Goal: Understand process/instructions: Learn how to perform a task or action

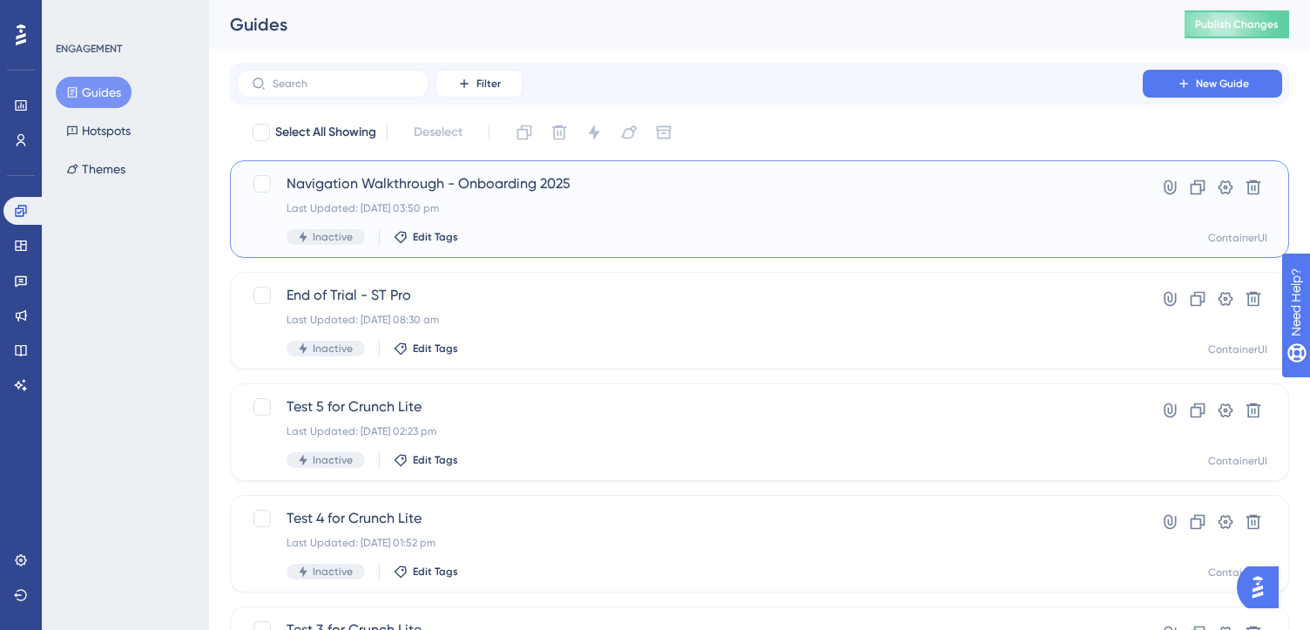
click at [526, 183] on span "Navigation Walkthrough - Onboarding 2025" at bounding box center [690, 183] width 807 height 21
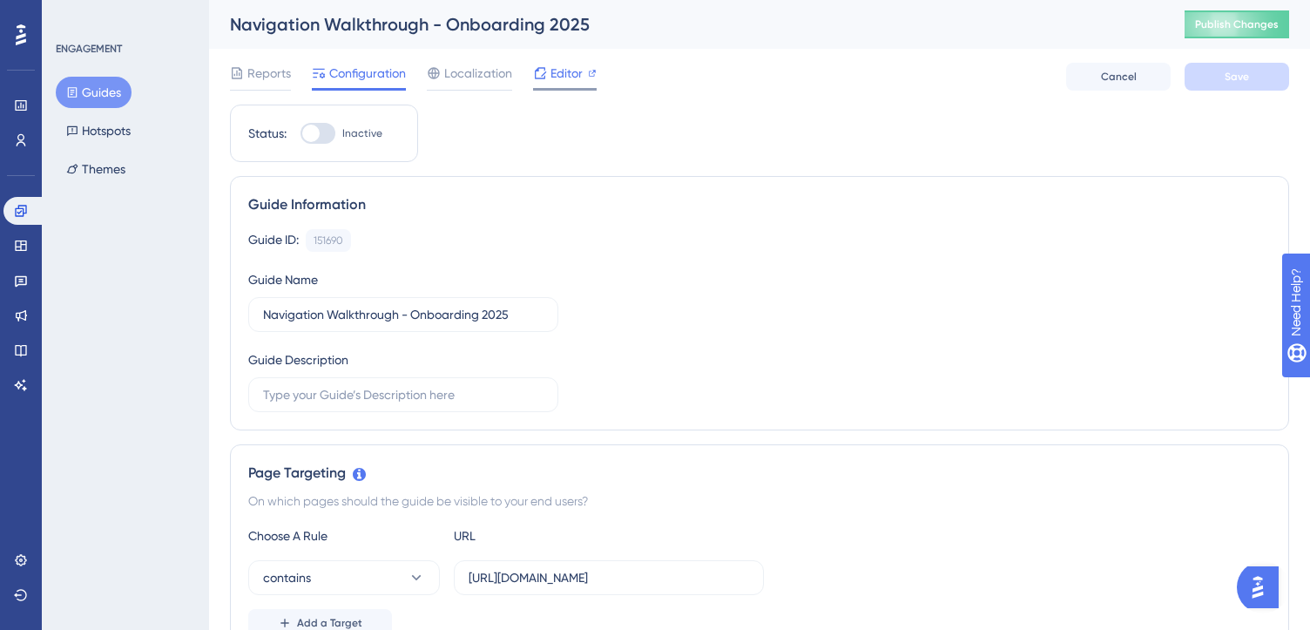
click at [551, 77] on span "Editor" at bounding box center [567, 73] width 32 height 21
click at [580, 75] on span "Editor" at bounding box center [567, 73] width 32 height 21
